Goal: Transaction & Acquisition: Download file/media

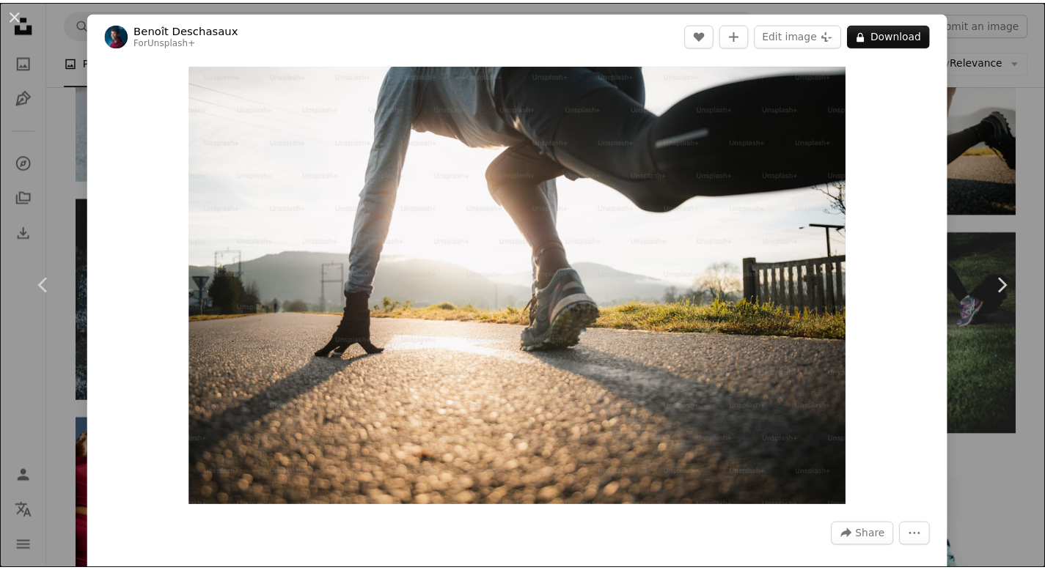
scroll to position [3079, 0]
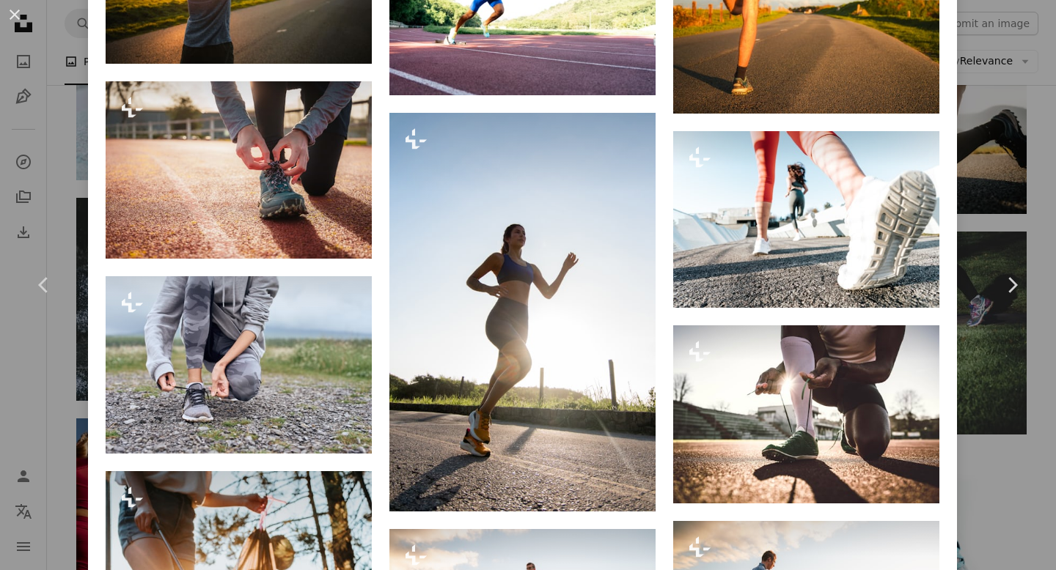
click at [1015, 475] on div "An X shape Chevron left Chevron right [PERSON_NAME] For Unsplash+ A heart A plu…" at bounding box center [528, 285] width 1056 height 570
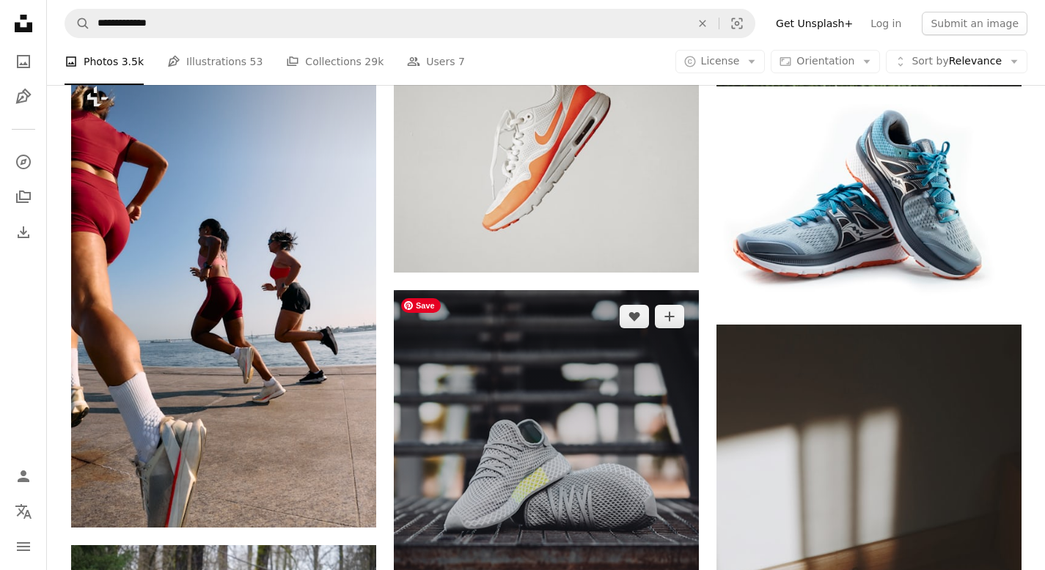
scroll to position [3226, 0]
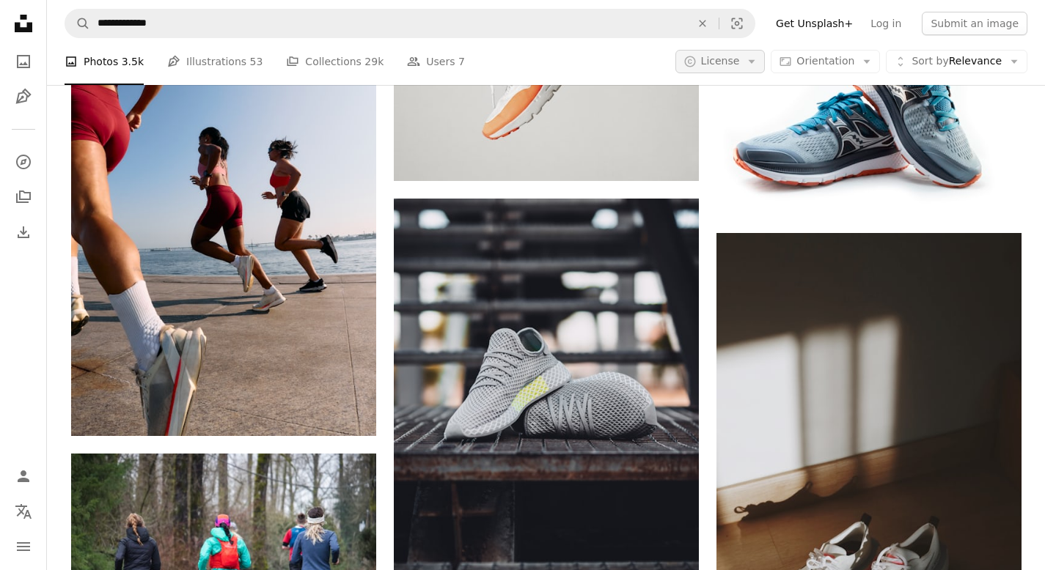
click at [758, 60] on icon "Arrow down" at bounding box center [751, 61] width 13 height 13
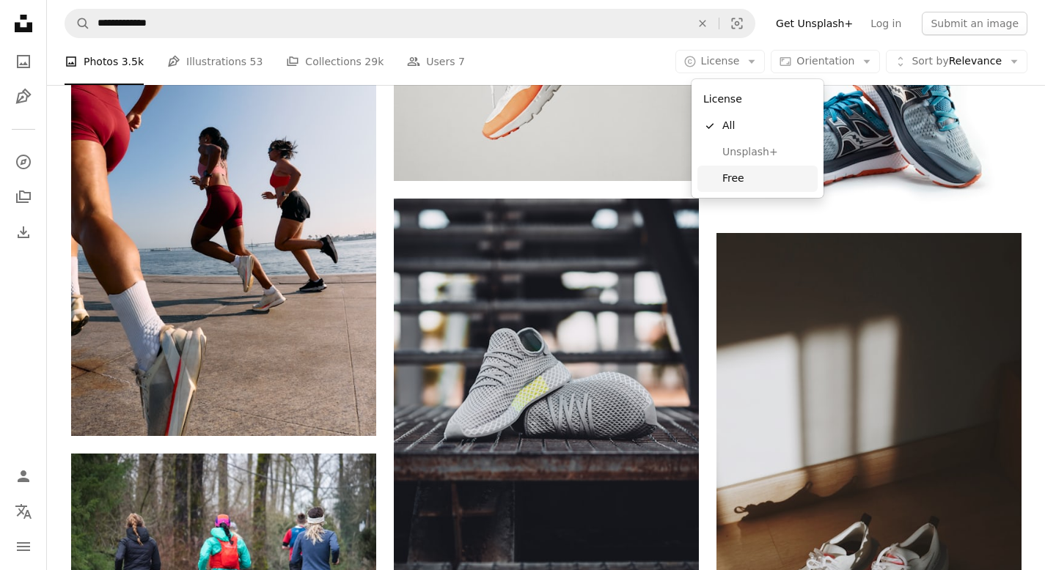
click at [763, 182] on span "Free" at bounding box center [766, 179] width 89 height 15
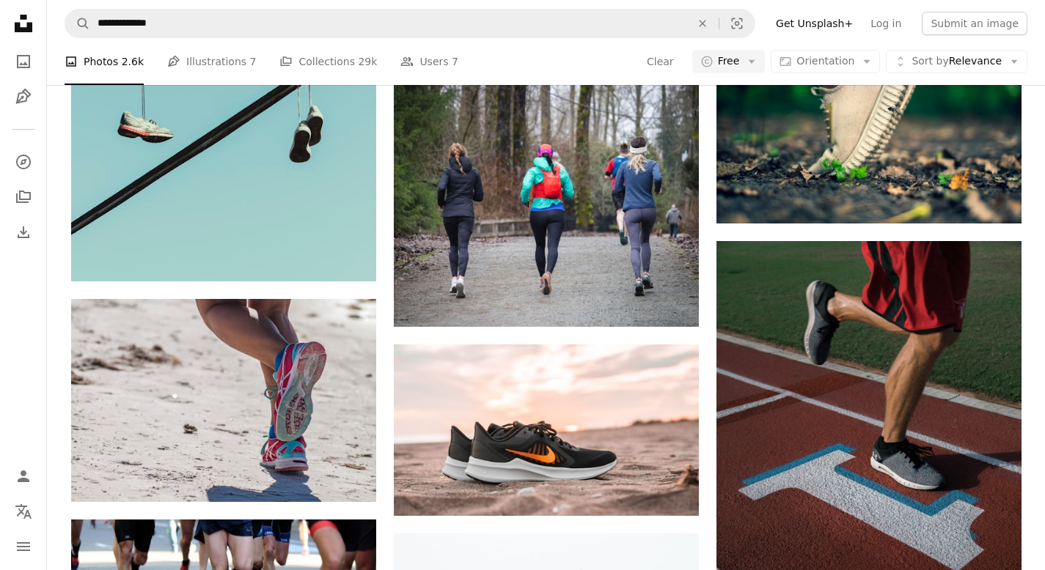
scroll to position [5206, 0]
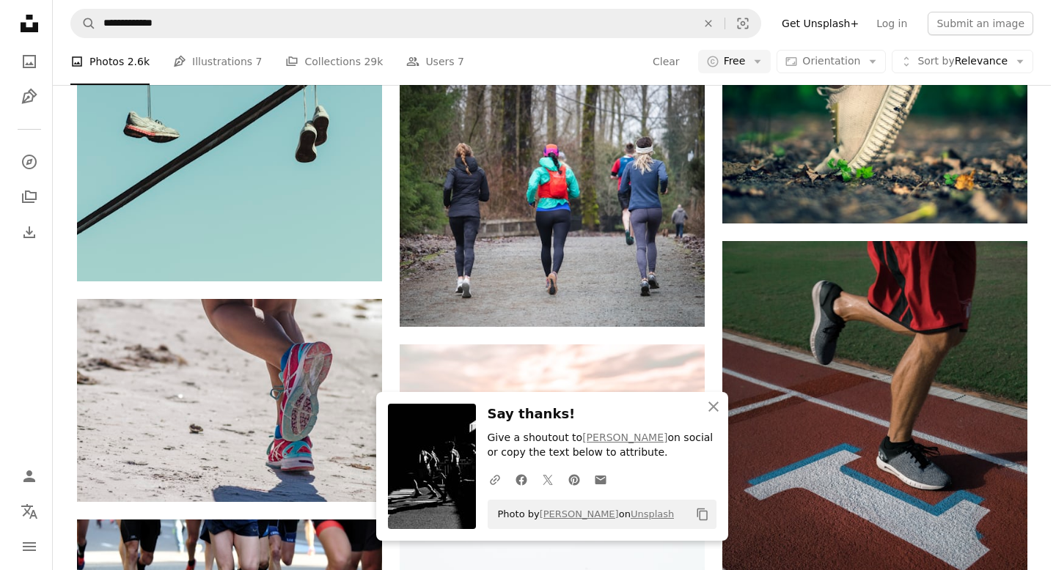
scroll to position [5352, 0]
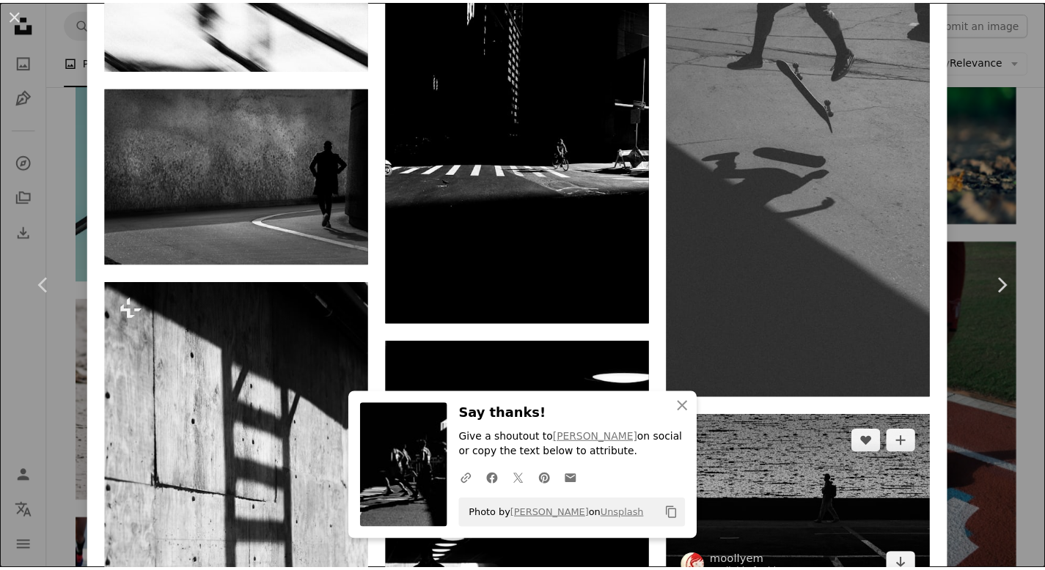
scroll to position [1466, 0]
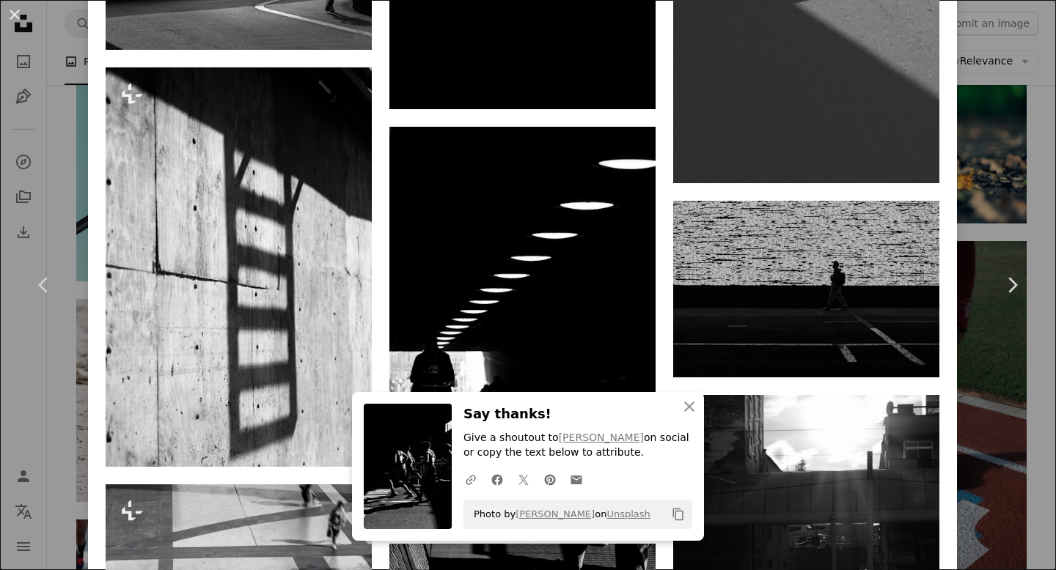
click at [980, 175] on div "An X shape Chevron left Chevron right [PERSON_NAME] jeffreyblum A heart A plus …" at bounding box center [528, 285] width 1056 height 570
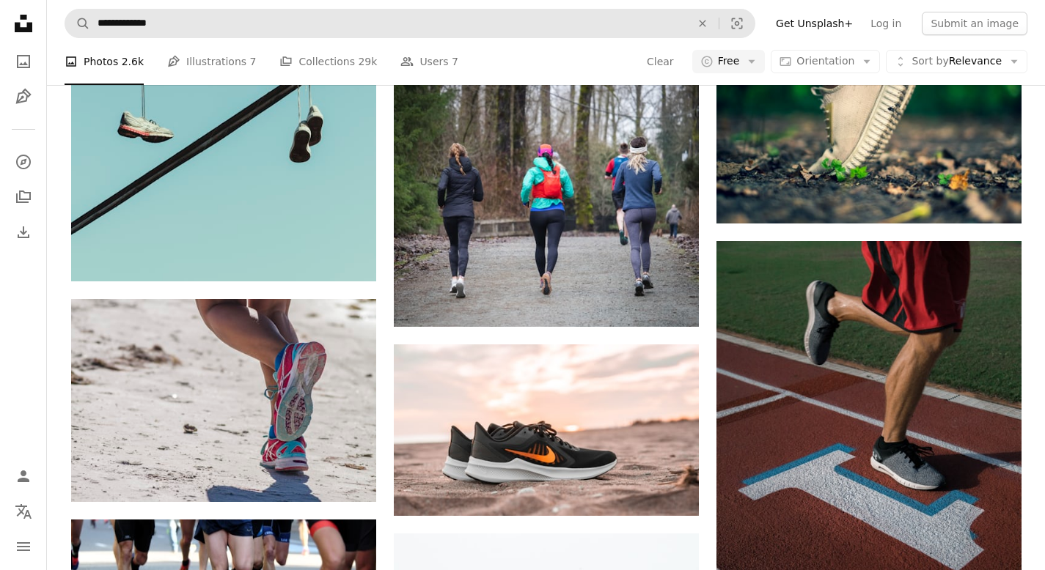
scroll to position [11145, 0]
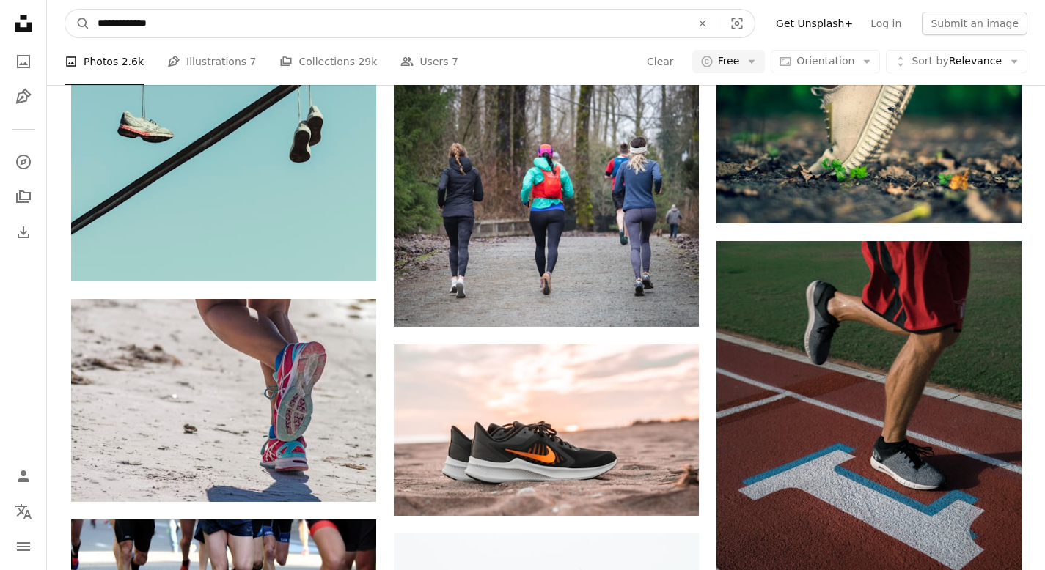
click at [157, 21] on input "**********" at bounding box center [388, 24] width 596 height 28
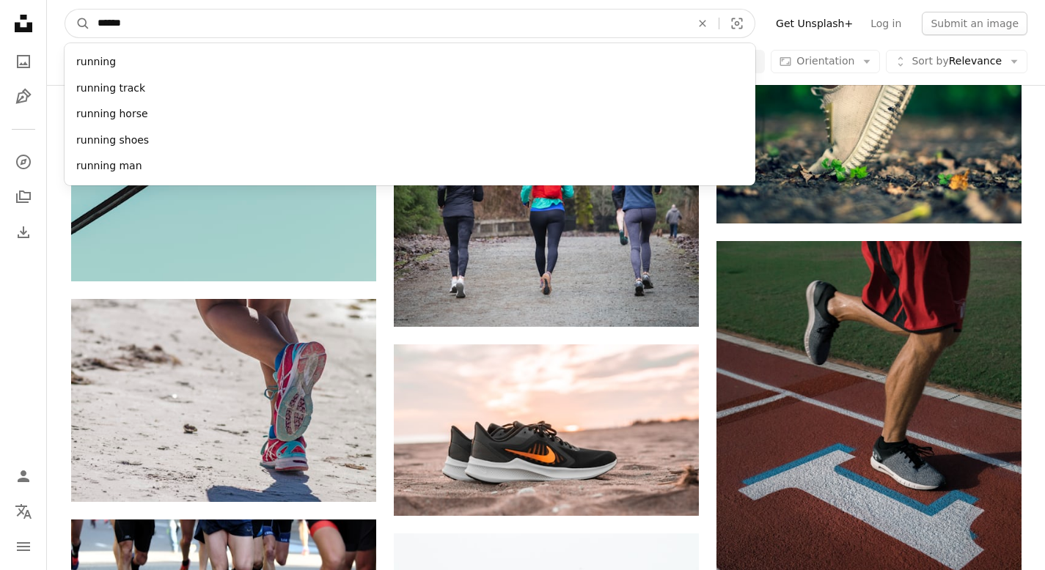
type input "*******"
click button "A magnifying glass" at bounding box center [77, 24] width 25 height 28
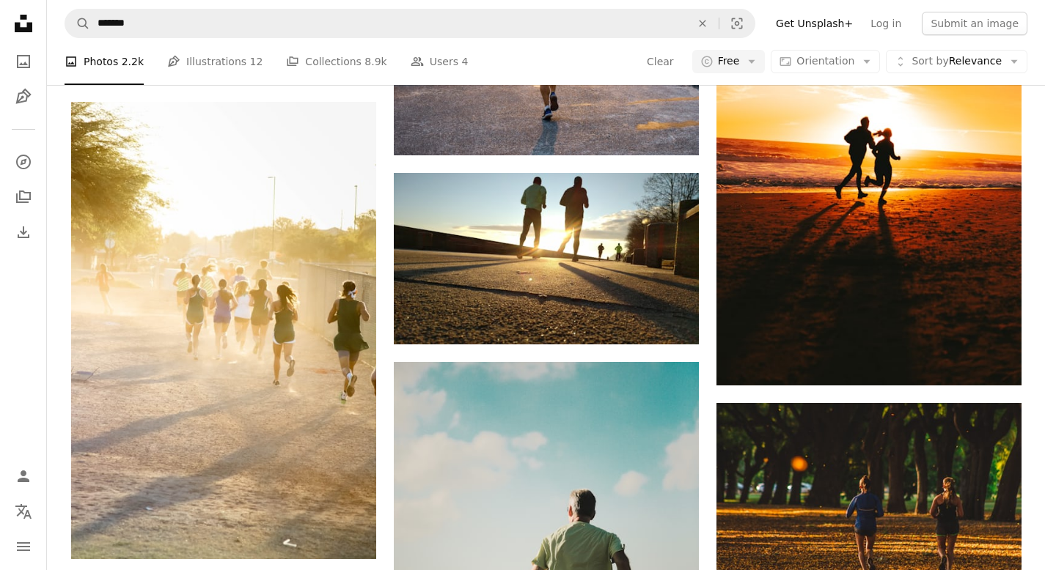
scroll to position [1320, 0]
